Goal: Task Accomplishment & Management: Use online tool/utility

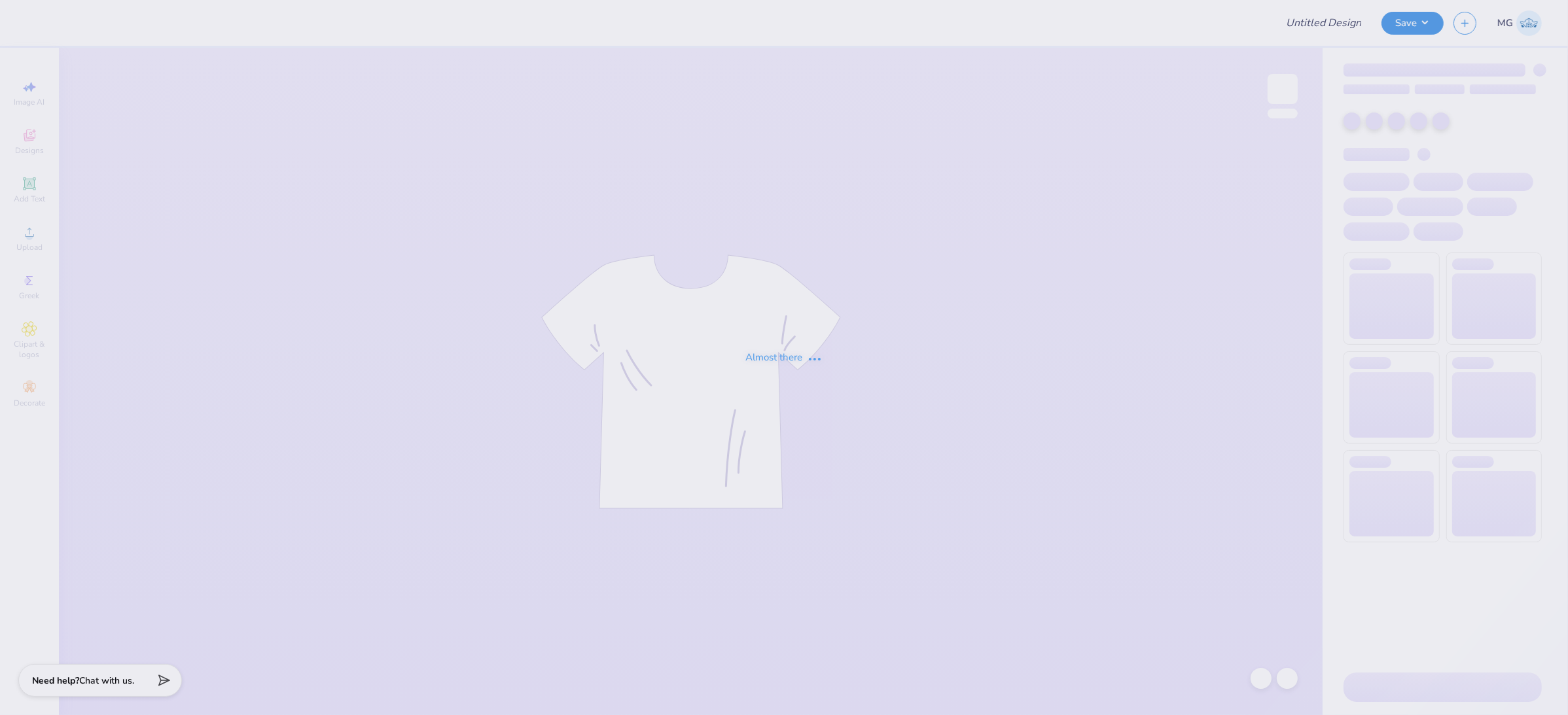
type input "AXO [PERSON_NAME]"
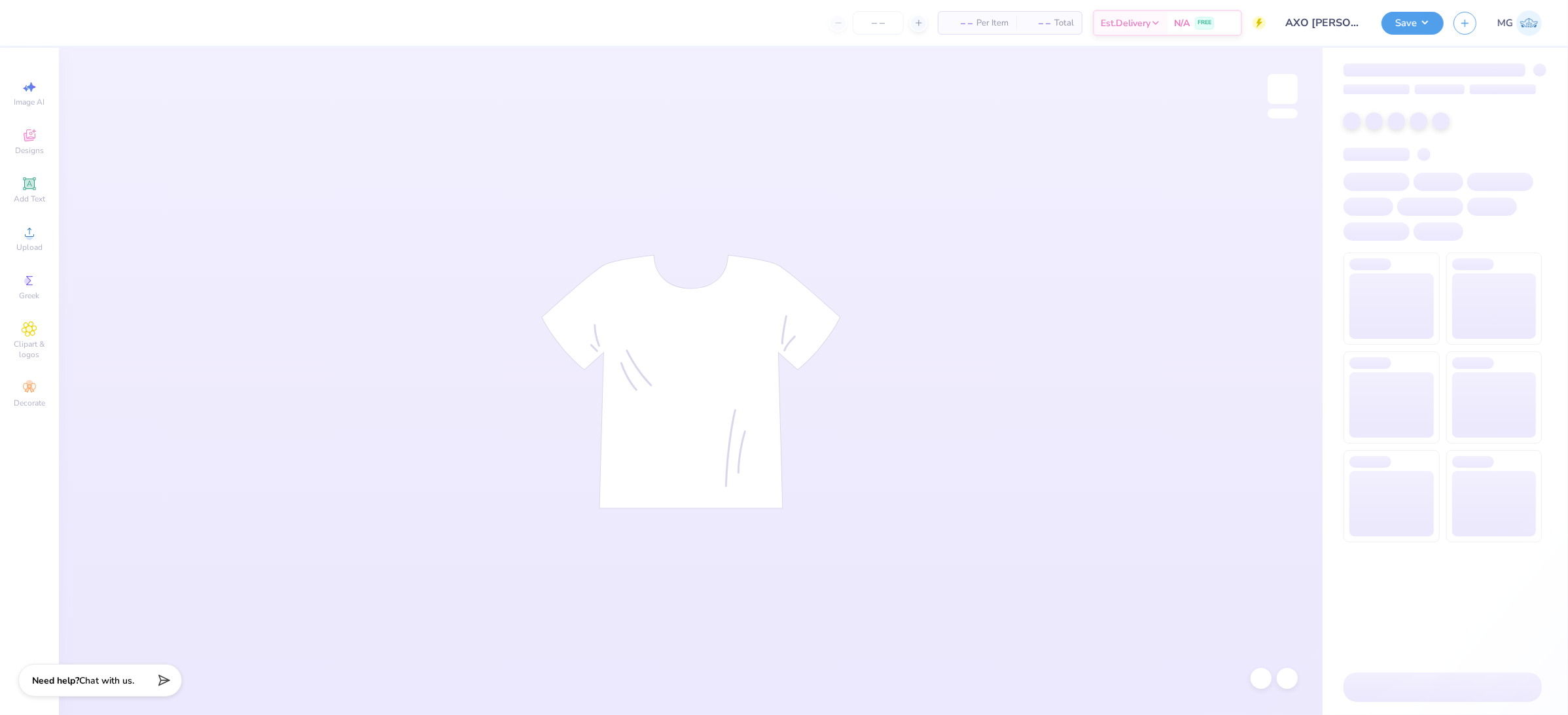
type input "50"
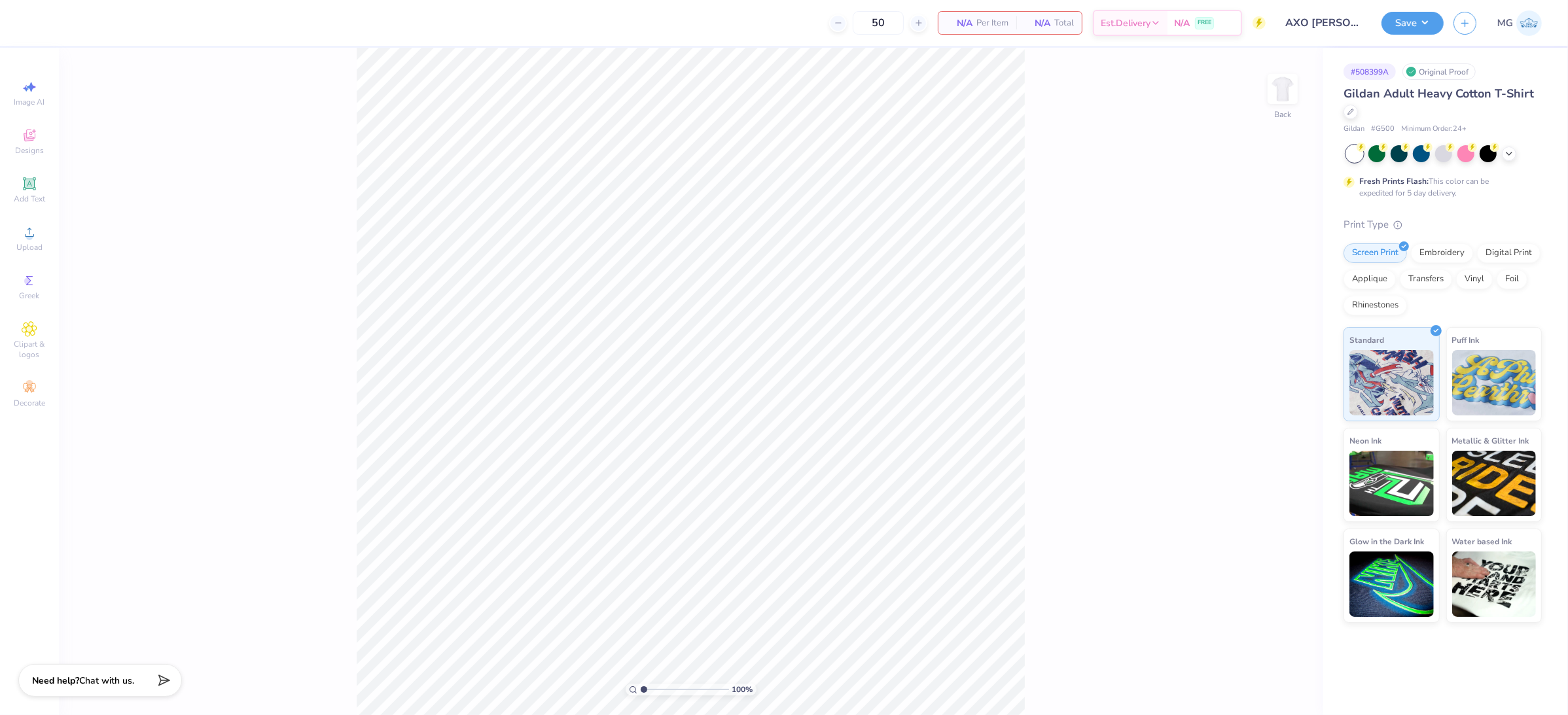
click at [265, 242] on div "100 % Back" at bounding box center [691, 381] width 1264 height 667
click at [32, 245] on span "Upload" at bounding box center [29, 247] width 26 height 11
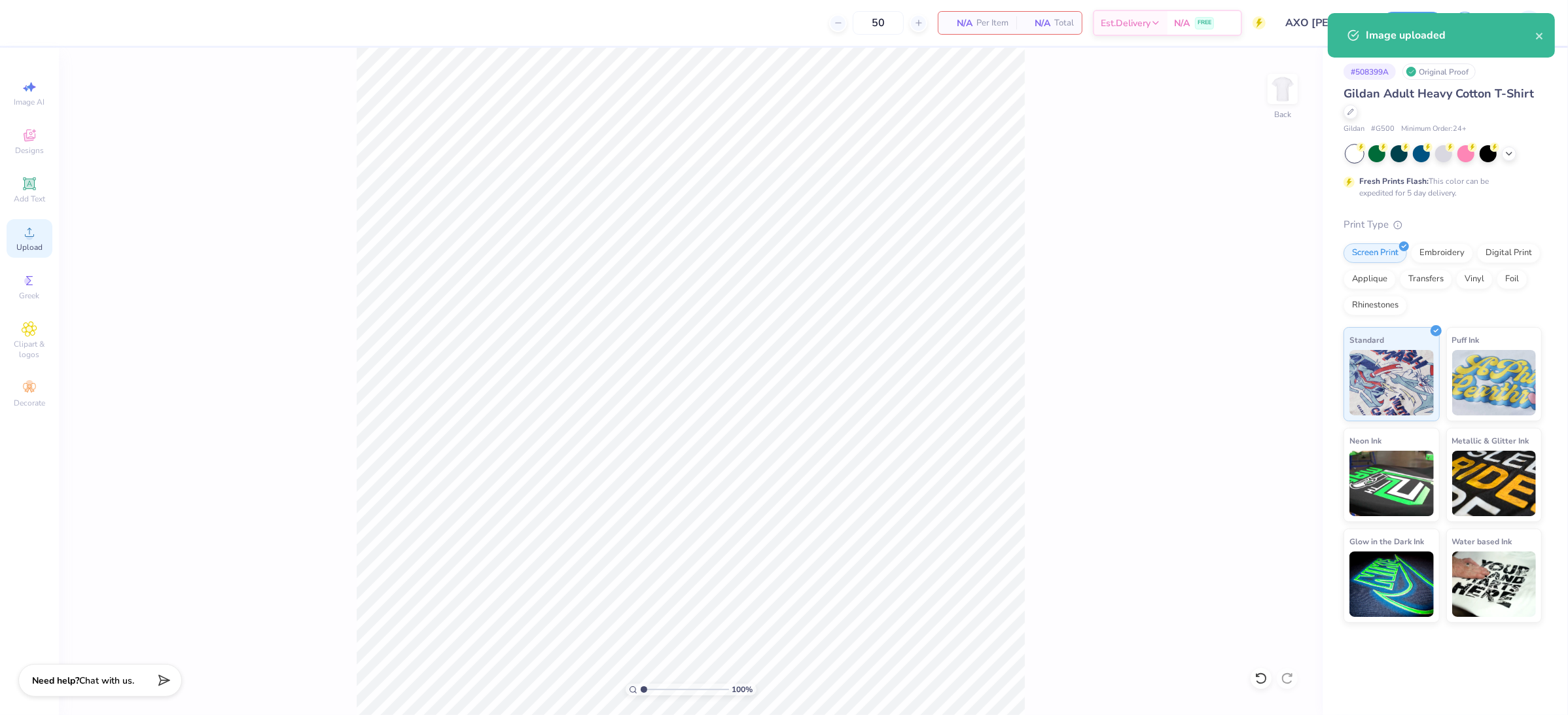
click at [37, 235] on icon at bounding box center [29, 232] width 16 height 16
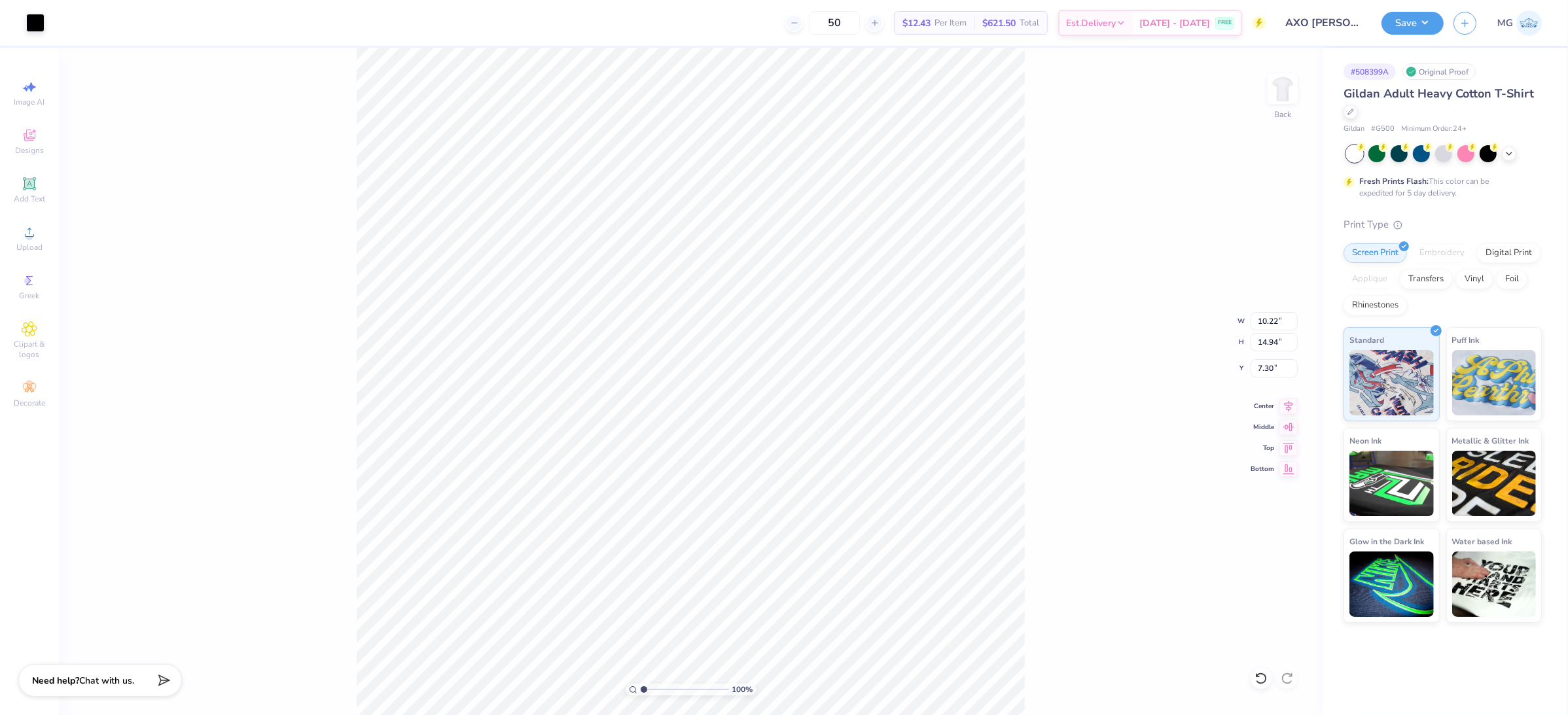
type input "10.22"
type input "14.94"
type input "3.00"
click at [1277, 341] on input "14.94" at bounding box center [1274, 342] width 47 height 18
type input "12.00"
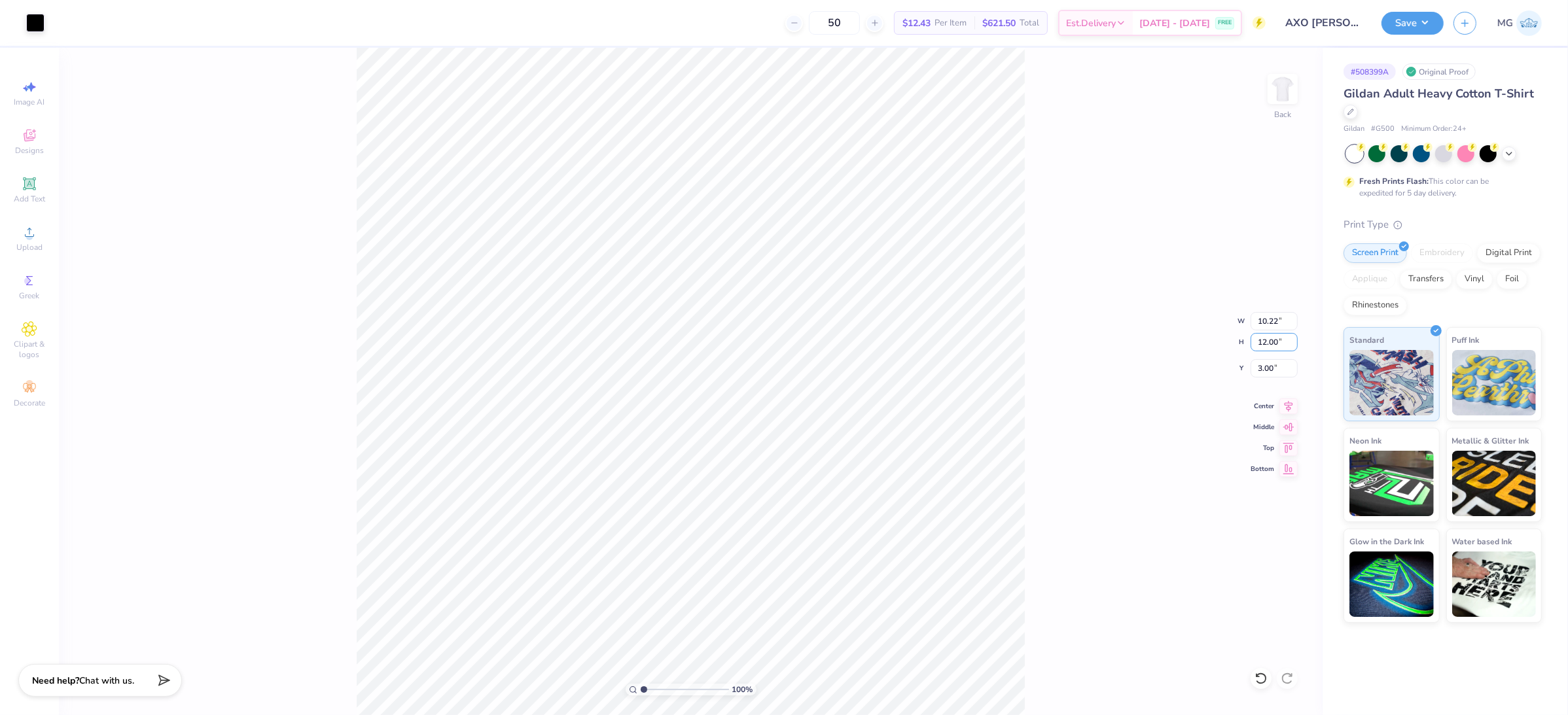
type input "8.21"
type input "4.47"
click at [1032, 329] on div "100 % Back W 8.21 8.21 " H 12.00 12.00 " Y 4.47 4.47 " Center Middle Top Bottom" at bounding box center [691, 381] width 1264 height 667
drag, startPoint x: 1272, startPoint y: 369, endPoint x: 1205, endPoint y: 361, distance: 67.5
click at [1208, 363] on div "100 % Back W 8.21 8.21 " H 12.00 12.00 " Y 4.47 4.47 " Center Middle Top Bottom" at bounding box center [691, 381] width 1264 height 667
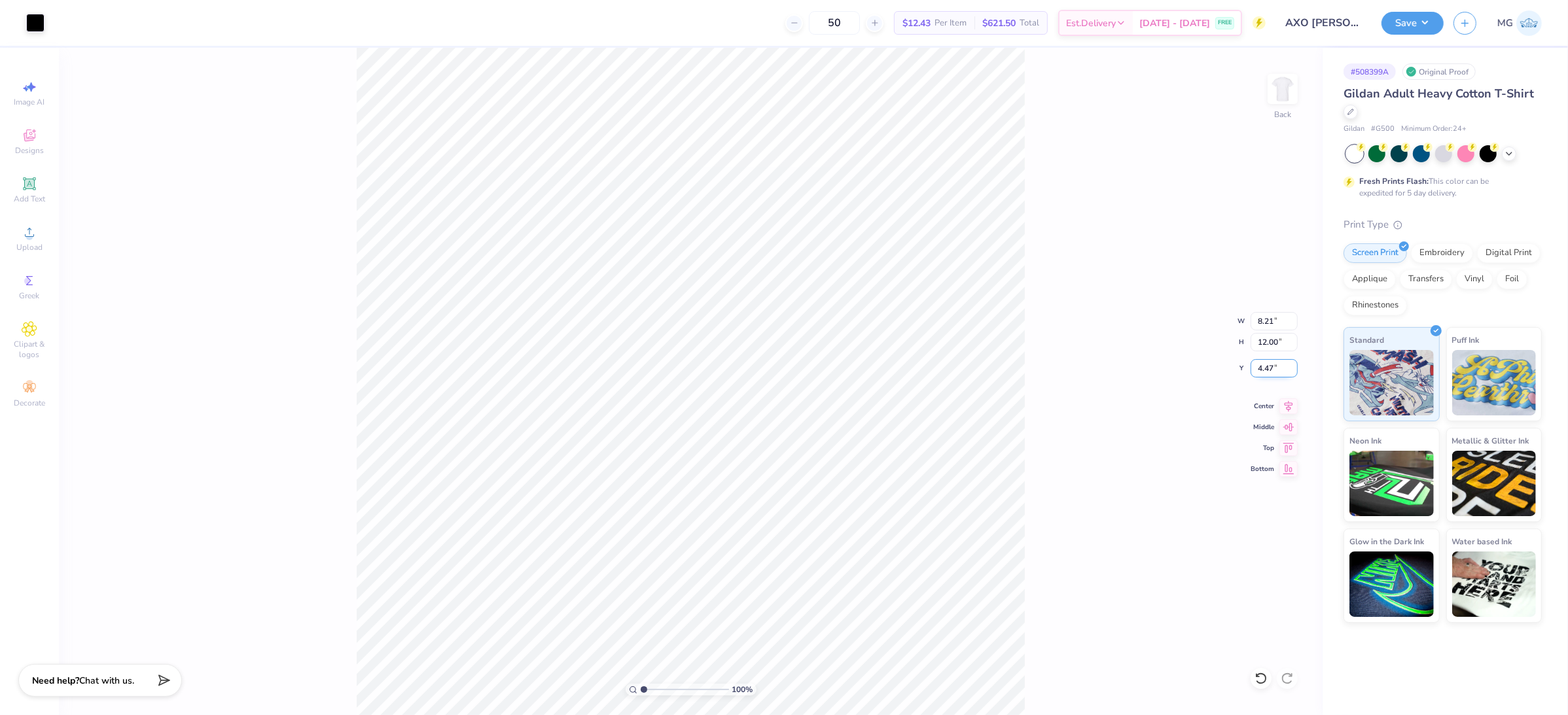
click at [1272, 363] on input "4.47" at bounding box center [1274, 368] width 47 height 18
type input "4"
type input "3.00"
click at [1043, 356] on div "100 % Back W 8.21 8.21 " H 12.00 12.00 " Y 3.00 3.00 " Center Middle Top Bottom" at bounding box center [691, 381] width 1264 height 667
click at [1424, 20] on button "Save" at bounding box center [1412, 21] width 62 height 23
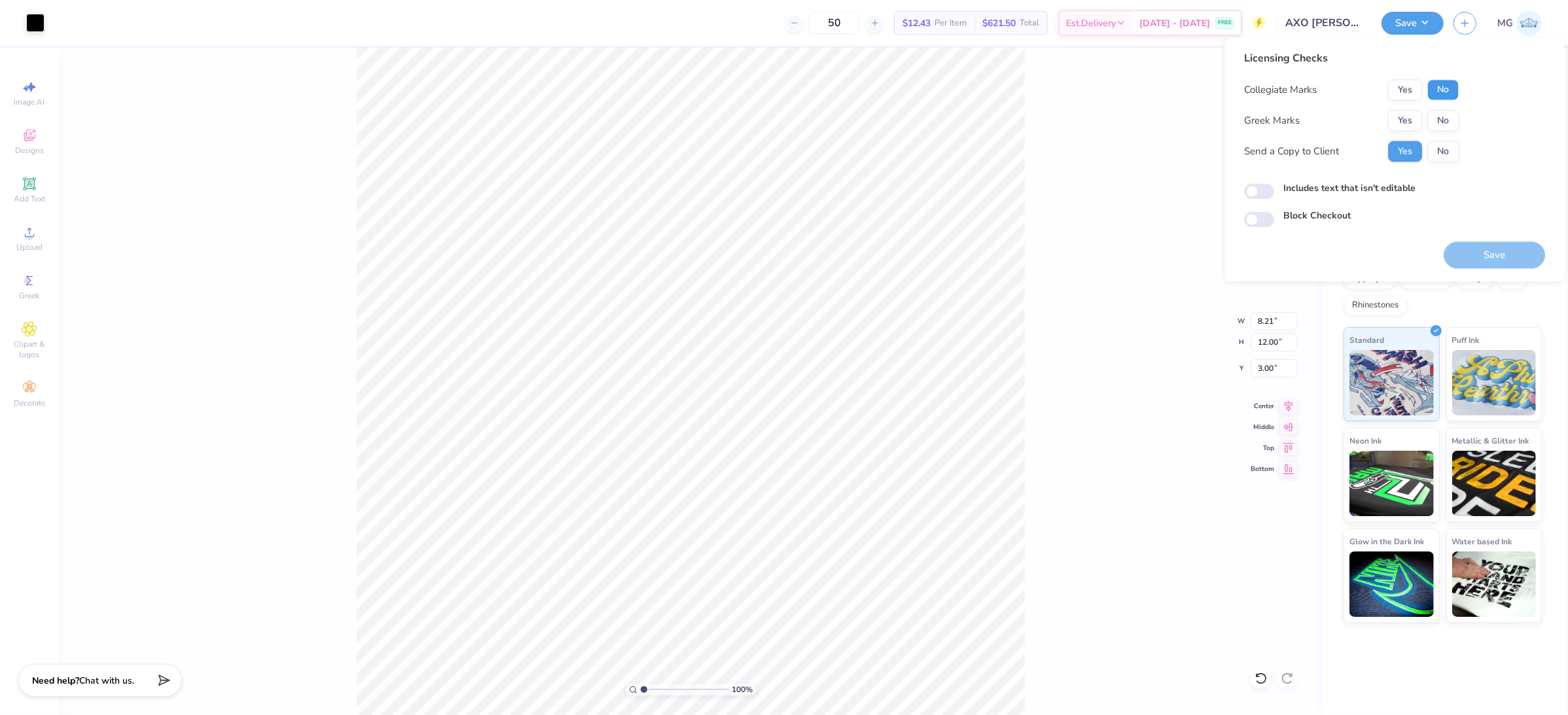
click at [1436, 86] on button "No" at bounding box center [1443, 90] width 31 height 21
click at [1408, 119] on button "Yes" at bounding box center [1405, 121] width 34 height 21
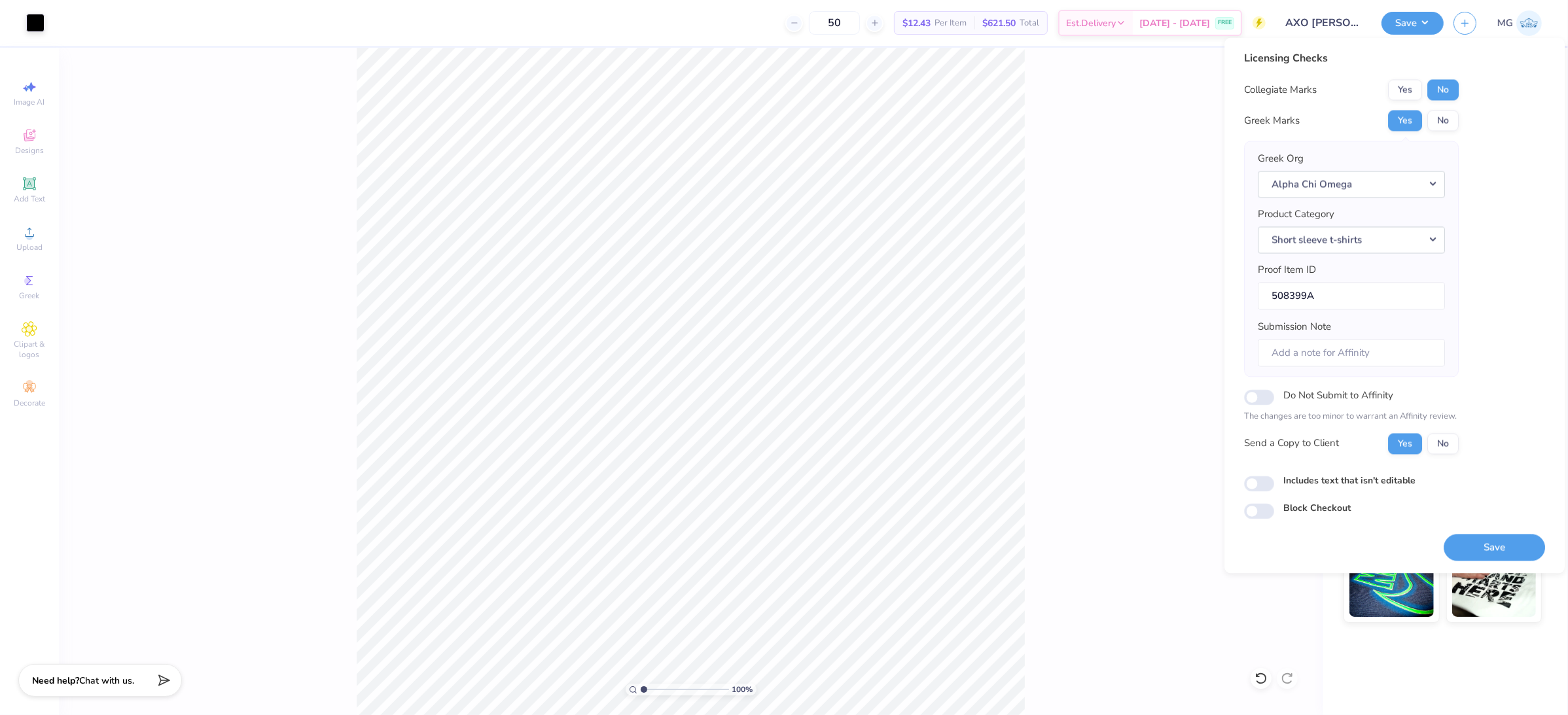
click at [1327, 478] on label "Includes text that isn't editable" at bounding box center [1349, 480] width 132 height 14
click at [1274, 478] on input "Includes text that isn't editable" at bounding box center [1259, 483] width 30 height 16
checkbox input "true"
